Goal: Find specific page/section: Find specific page/section

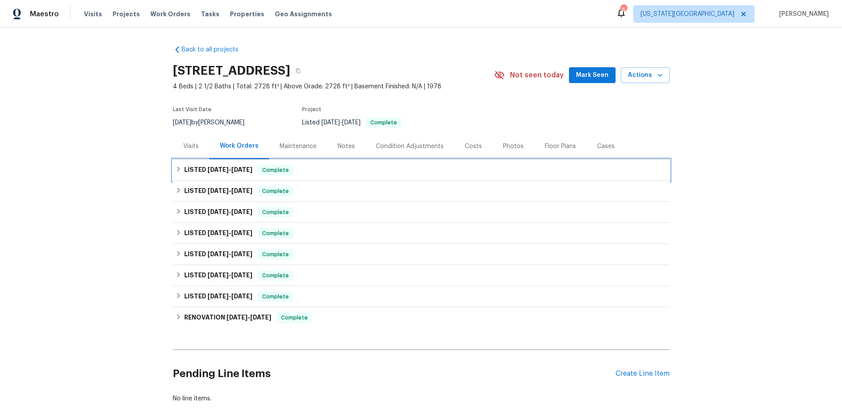
click at [323, 168] on div "LISTED 8/6/25 - 8/28/25 Complete" at bounding box center [420, 170] width 491 height 11
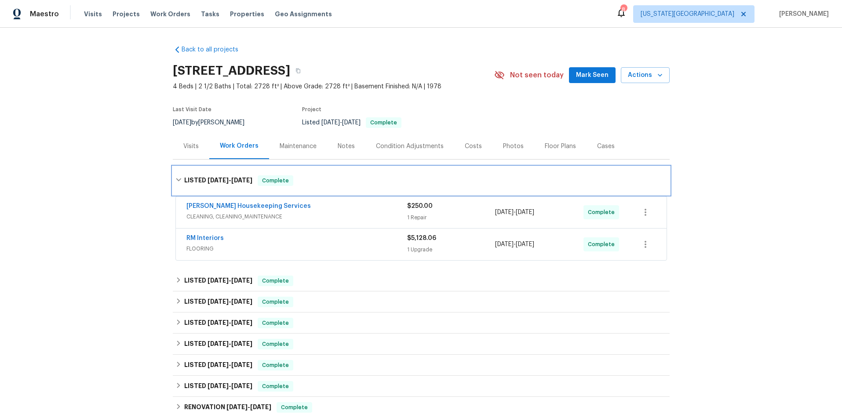
click at [338, 173] on div "LISTED 8/6/25 - 8/28/25 Complete" at bounding box center [421, 181] width 497 height 28
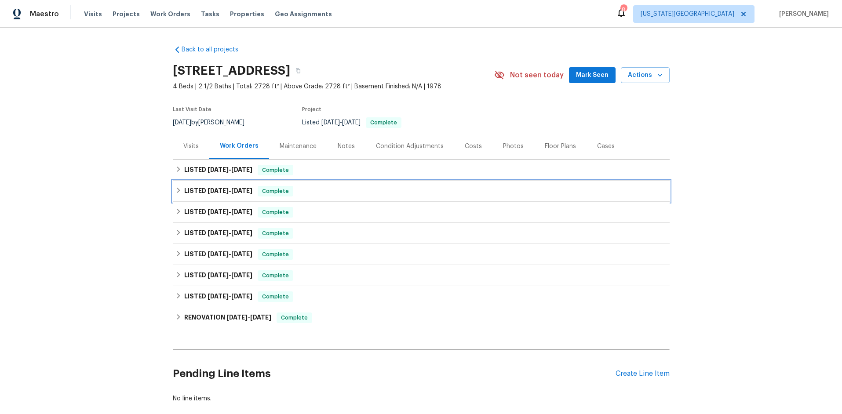
click at [336, 190] on div "LISTED 6/17/25 - 6/20/25 Complete" at bounding box center [420, 191] width 491 height 11
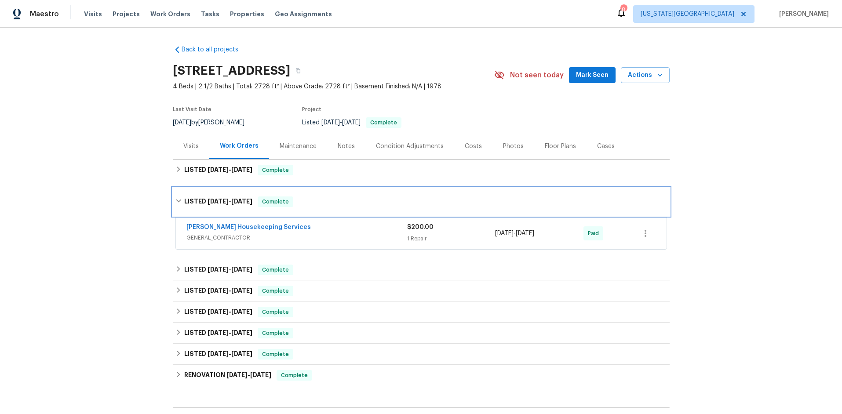
click at [335, 193] on div "LISTED 6/17/25 - 6/20/25 Complete" at bounding box center [421, 202] width 497 height 28
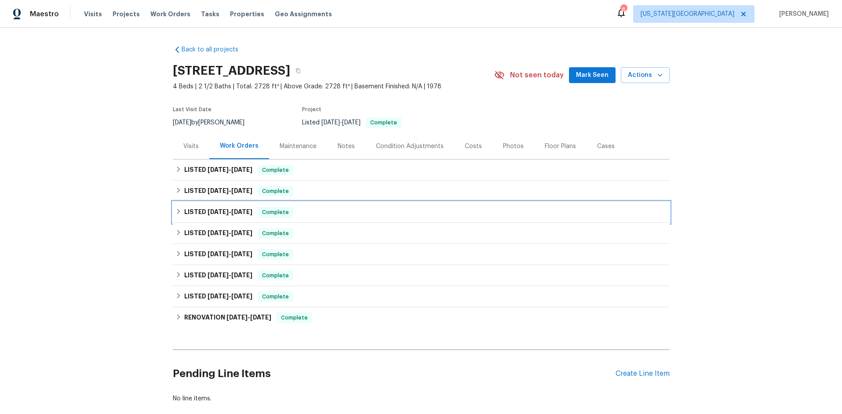
click at [348, 210] on div "LISTED 4/29/25 - 5/5/25 Complete" at bounding box center [420, 212] width 491 height 11
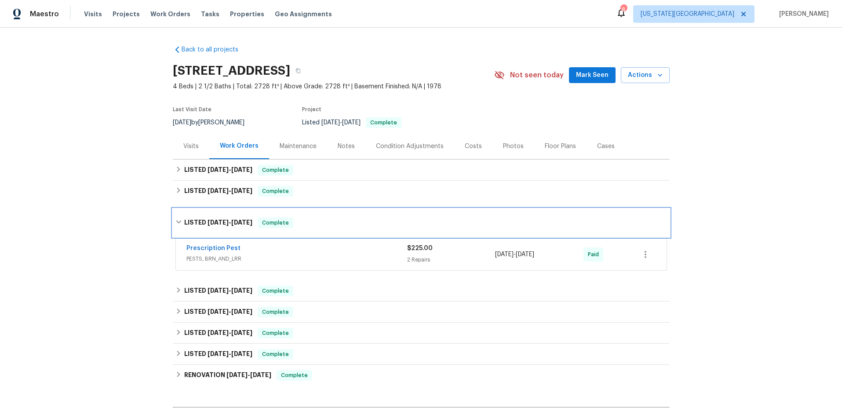
click at [345, 216] on div "LISTED 4/29/25 - 5/5/25 Complete" at bounding box center [421, 223] width 497 height 28
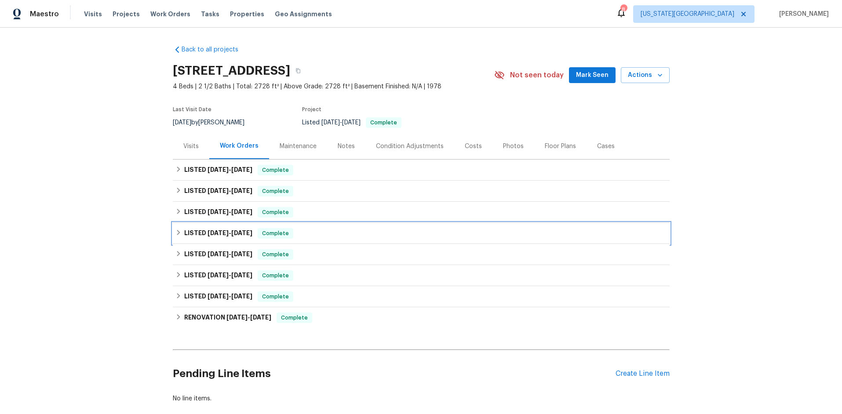
click at [349, 233] on div "LISTED 4/17/25 - 4/28/25 Complete" at bounding box center [420, 233] width 491 height 11
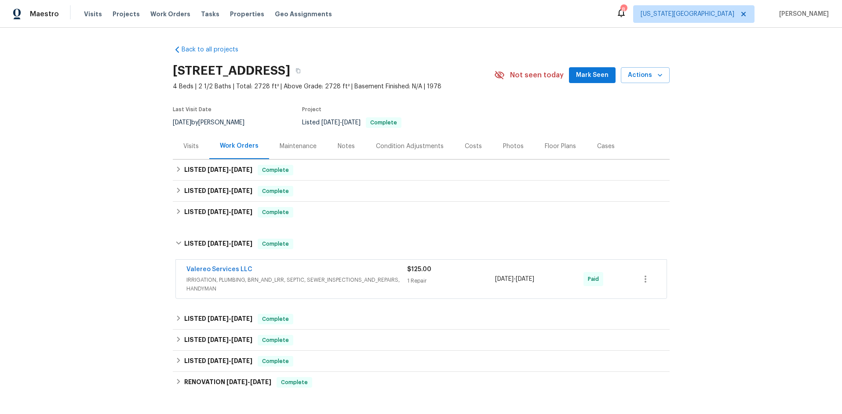
click at [367, 270] on div "Valereo Services LLC" at bounding box center [296, 270] width 221 height 11
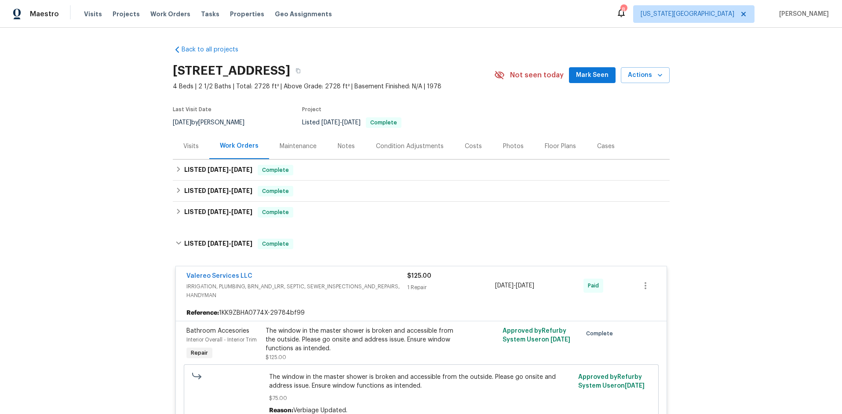
click at [365, 273] on div "Valereo Services LLC" at bounding box center [296, 277] width 221 height 11
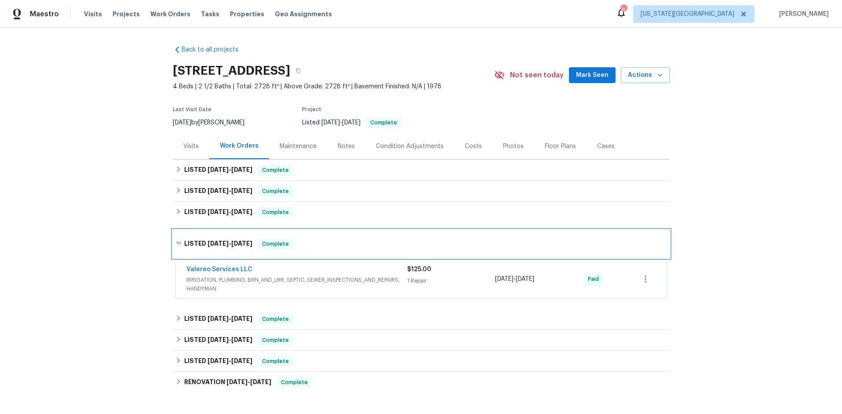
click at [362, 246] on div "LISTED 4/17/25 - 4/28/25 Complete" at bounding box center [420, 244] width 491 height 11
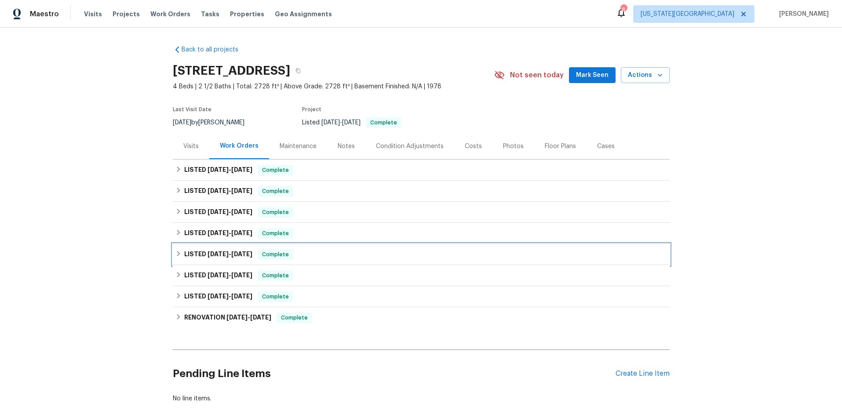
click at [357, 251] on div "LISTED 2/27/25 - 3/22/25 Complete" at bounding box center [420, 254] width 491 height 11
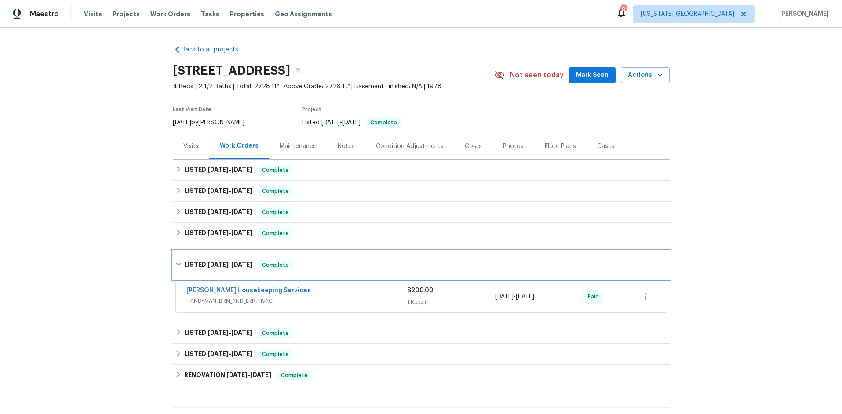
click at [366, 262] on div "LISTED 2/27/25 - 3/22/25 Complete" at bounding box center [420, 265] width 491 height 11
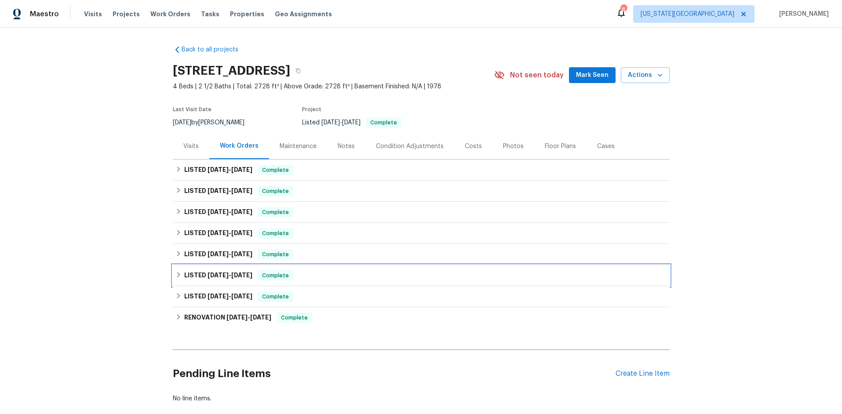
click at [370, 281] on div "LISTED 1/9/25 - 1/10/25 Complete" at bounding box center [421, 275] width 497 height 21
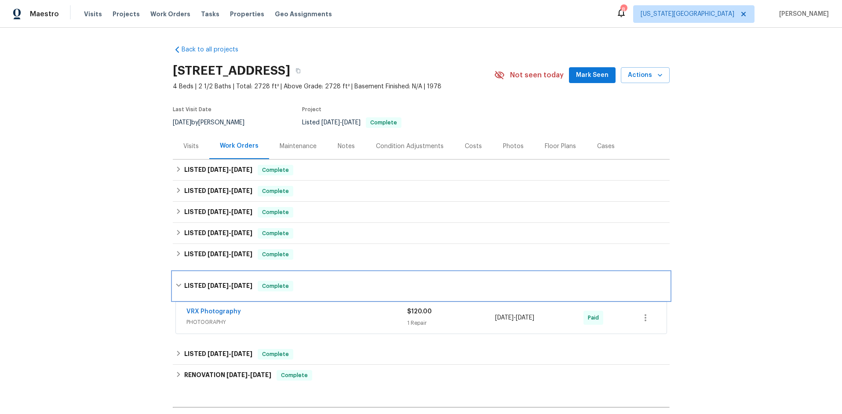
click at [368, 287] on div "LISTED 1/9/25 - 1/10/25 Complete" at bounding box center [420, 286] width 491 height 11
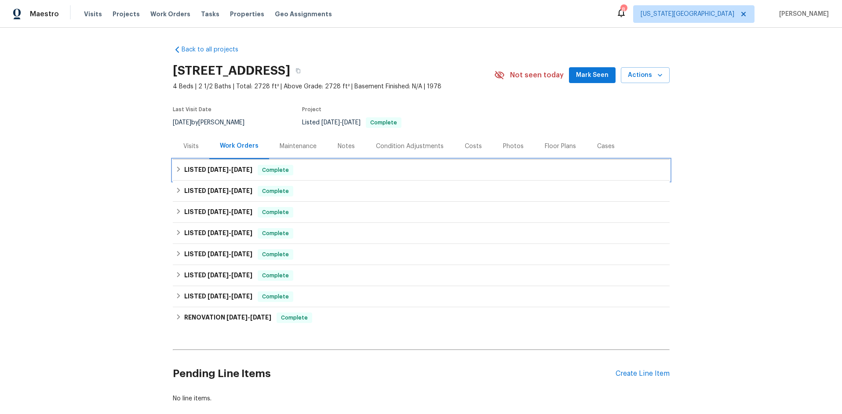
click at [359, 169] on div "LISTED 8/6/25 - 8/28/25 Complete" at bounding box center [420, 170] width 491 height 11
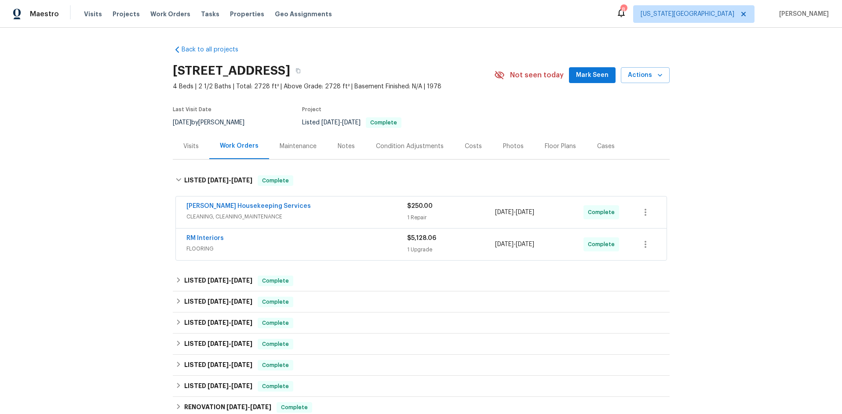
click at [342, 214] on span "CLEANING, CLEANING_MAINTENANCE" at bounding box center [296, 216] width 221 height 9
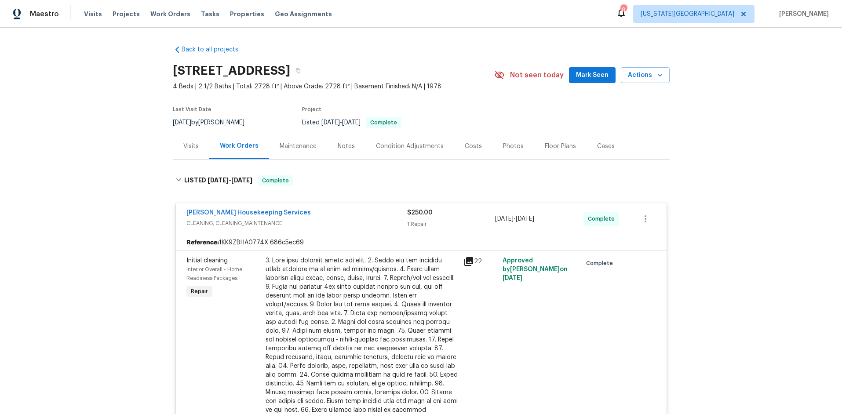
click at [357, 213] on div "Arelis Housekeeping Services" at bounding box center [296, 213] width 221 height 11
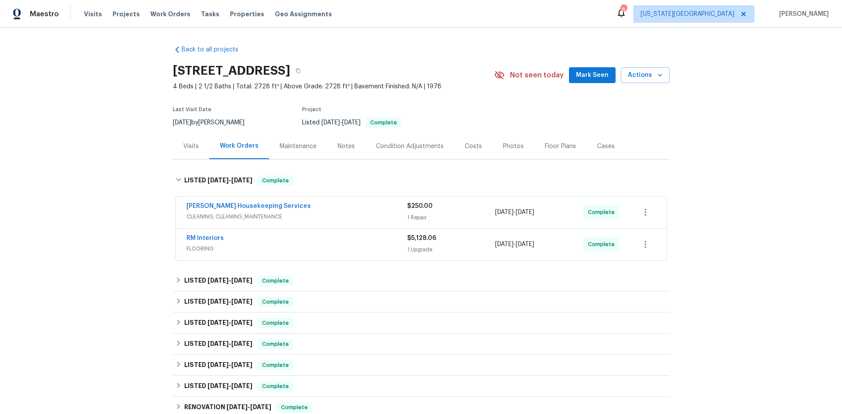
click at [369, 242] on div "RM Interiors" at bounding box center [296, 239] width 221 height 11
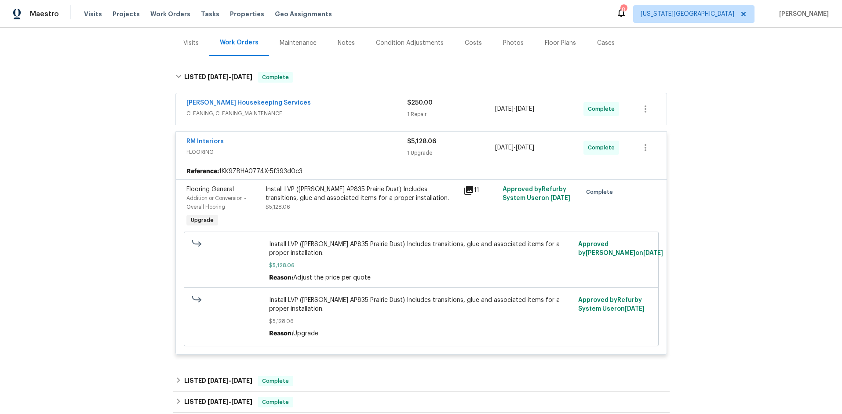
scroll to position [109, 0]
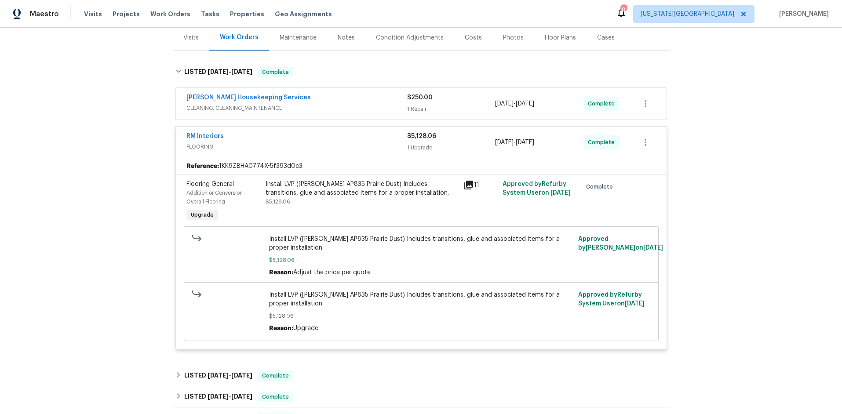
click at [371, 138] on div "RM Interiors" at bounding box center [296, 137] width 221 height 11
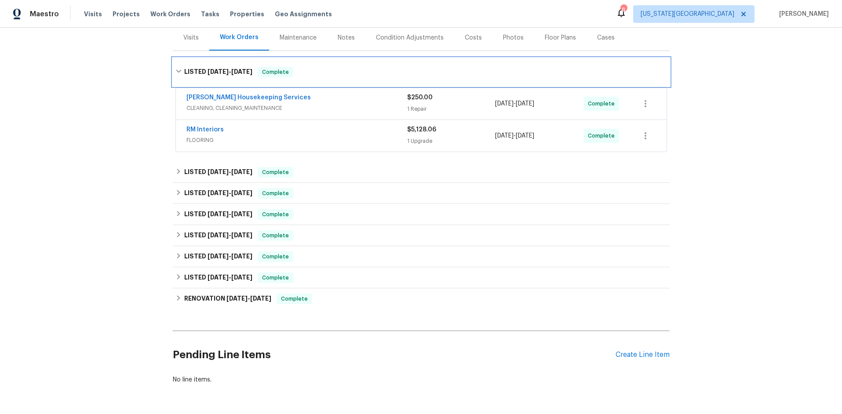
click at [364, 74] on div "LISTED 8/6/25 - 8/28/25 Complete" at bounding box center [420, 72] width 491 height 11
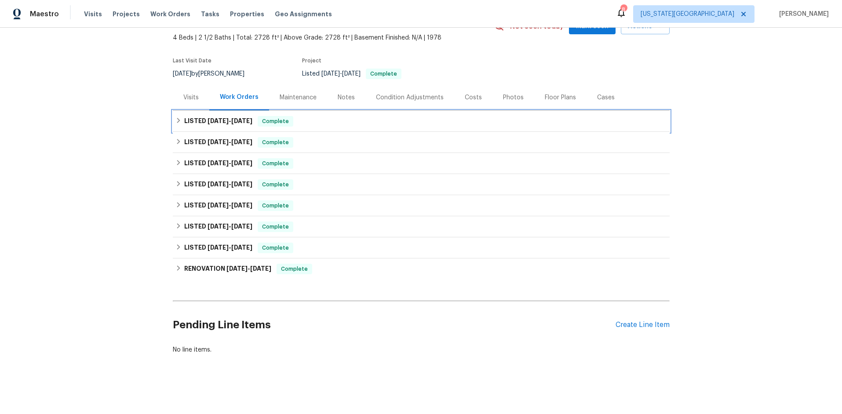
scroll to position [49, 0]
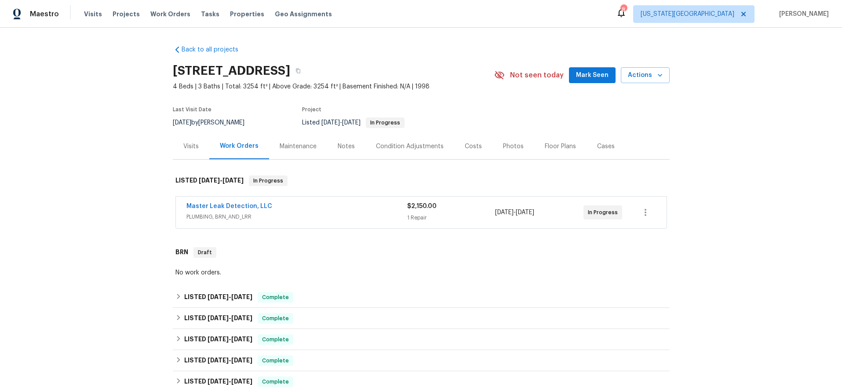
click at [332, 205] on div "Master Leak Detection, LLC" at bounding box center [296, 207] width 221 height 11
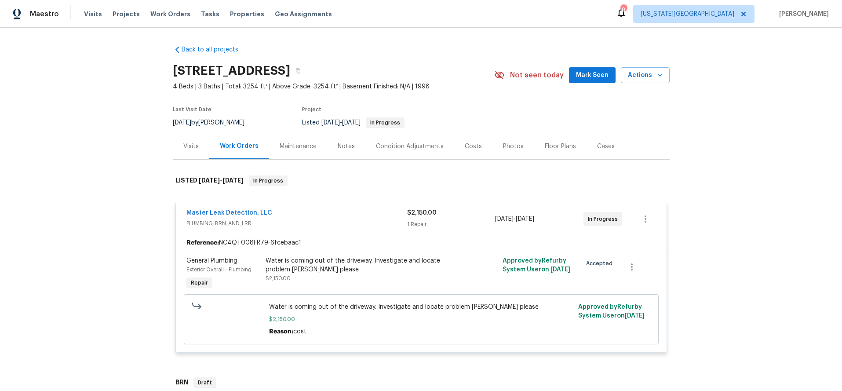
click at [272, 225] on span "PLUMBING, BRN_AND_LRR" at bounding box center [296, 223] width 221 height 9
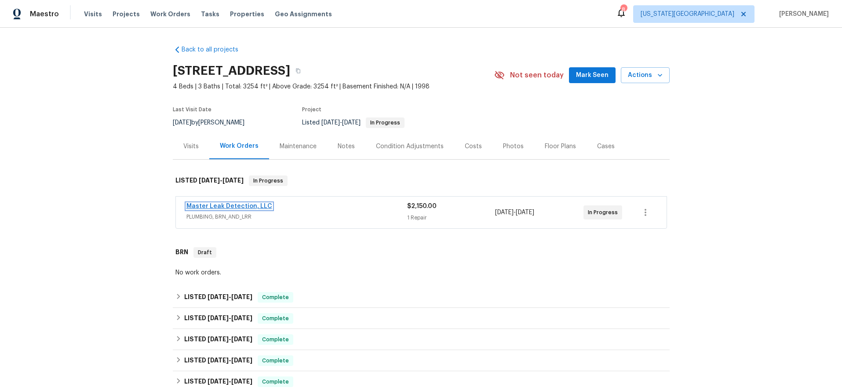
click at [262, 208] on link "Master Leak Detection, LLC" at bounding box center [229, 206] width 86 height 6
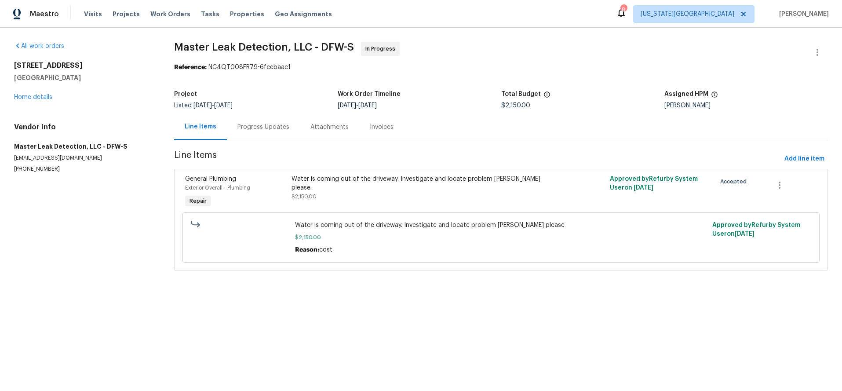
click at [270, 127] on div "Progress Updates" at bounding box center [263, 127] width 52 height 9
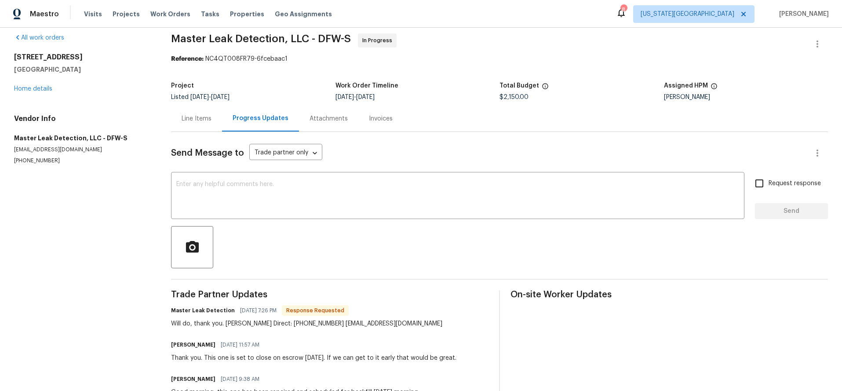
scroll to position [4, 0]
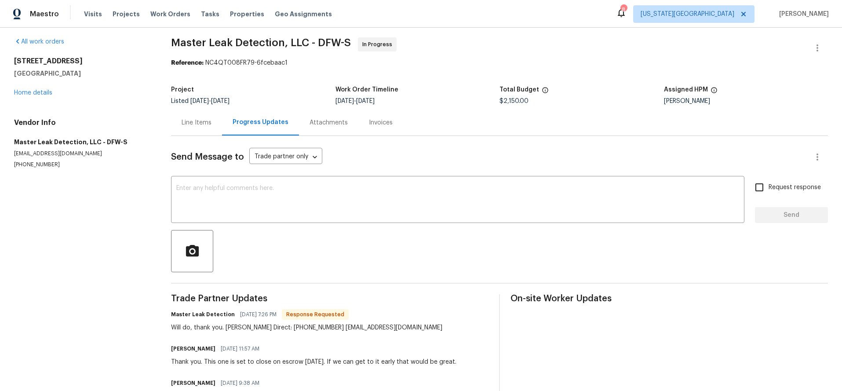
click at [325, 124] on div "Attachments" at bounding box center [328, 122] width 38 height 9
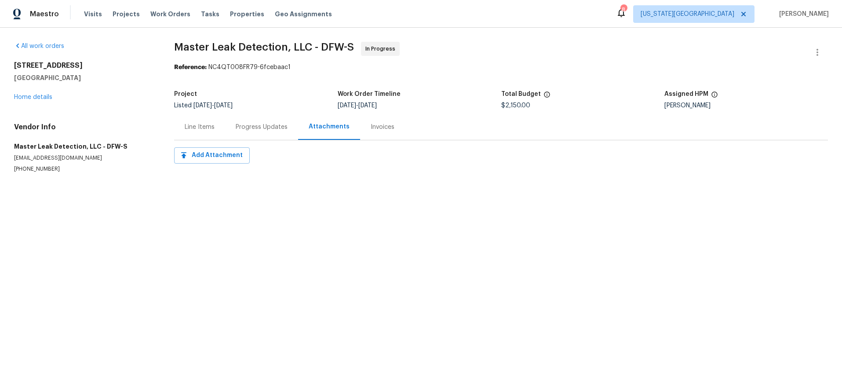
click at [205, 123] on div "Line Items" at bounding box center [200, 127] width 30 height 9
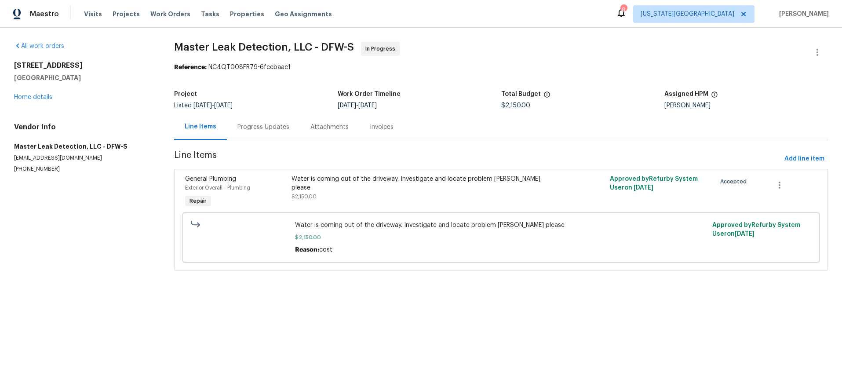
click at [408, 185] on div "Water is coming out of the driveway. Investigate and locate problem asap please…" at bounding box center [421, 188] width 260 height 26
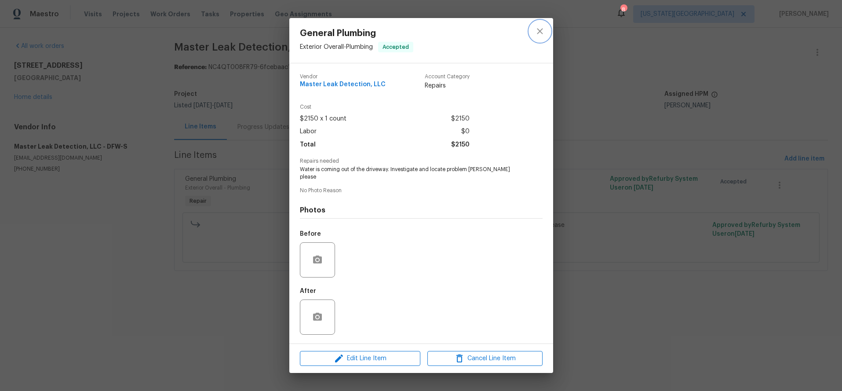
click at [541, 34] on icon "close" at bounding box center [540, 31] width 11 height 11
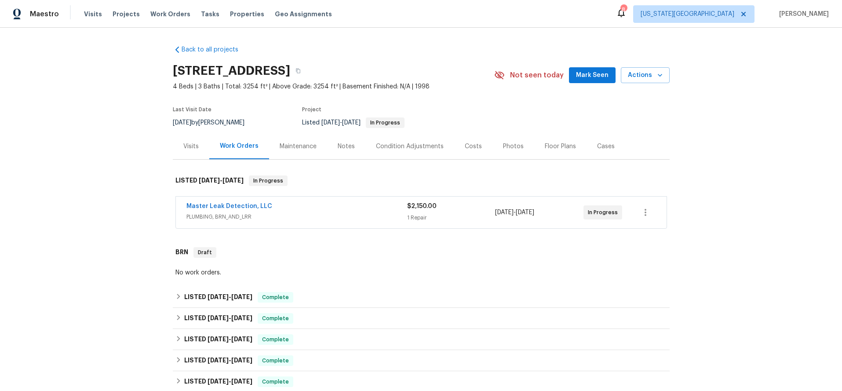
click at [306, 207] on div "Master Leak Detection, LLC" at bounding box center [296, 207] width 221 height 11
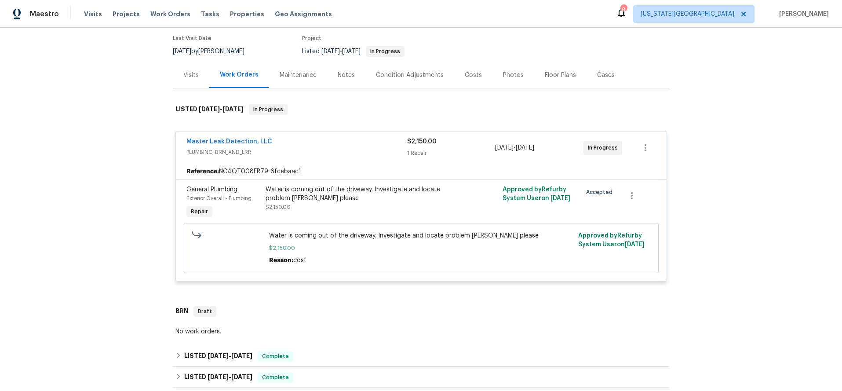
scroll to position [66, 0]
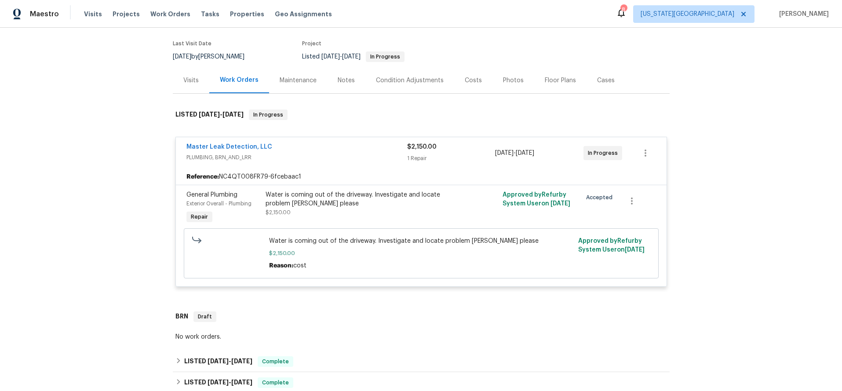
click at [188, 80] on div "Visits" at bounding box center [190, 80] width 15 height 9
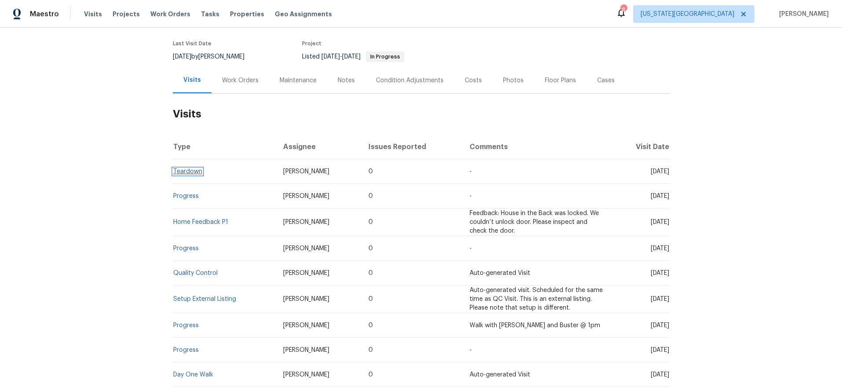
click at [186, 170] on link "Teardown" at bounding box center [187, 171] width 29 height 6
